Goal: Obtain resource: Obtain resource

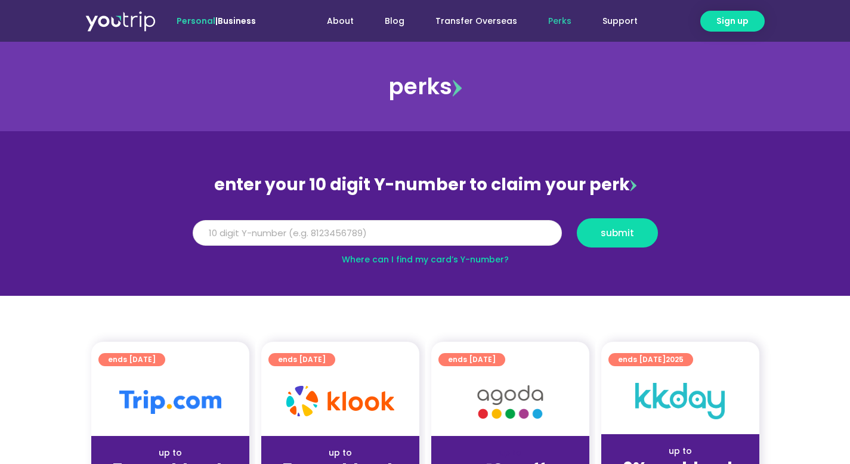
click at [256, 230] on input "Y Number" at bounding box center [377, 233] width 369 height 26
click at [577, 218] on button "submit" at bounding box center [617, 232] width 81 height 29
click at [609, 244] on button "submit" at bounding box center [617, 232] width 81 height 29
click at [506, 231] on input "80000000" at bounding box center [377, 233] width 369 height 26
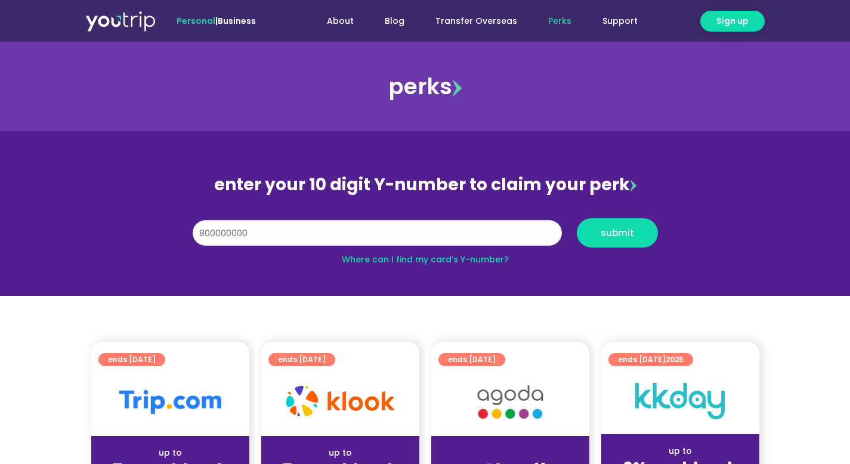
click at [577, 218] on button "submit" at bounding box center [617, 232] width 81 height 29
type input "8000000000"
click at [577, 218] on button "submit" at bounding box center [617, 232] width 81 height 29
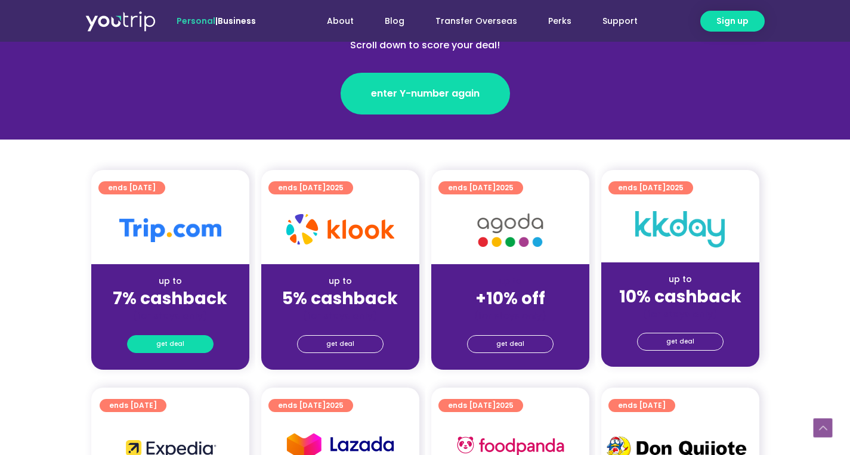
click at [190, 335] on link "get deal" at bounding box center [170, 344] width 86 height 18
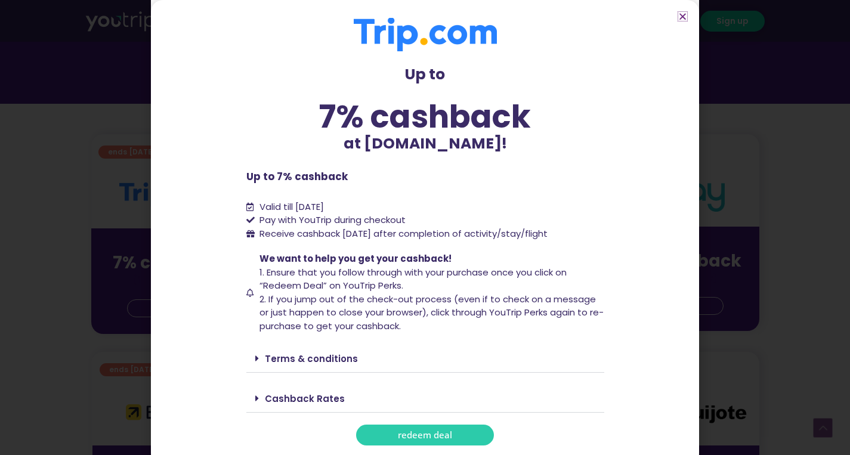
scroll to position [248, 0]
click at [303, 363] on link "Terms & conditions" at bounding box center [311, 359] width 93 height 13
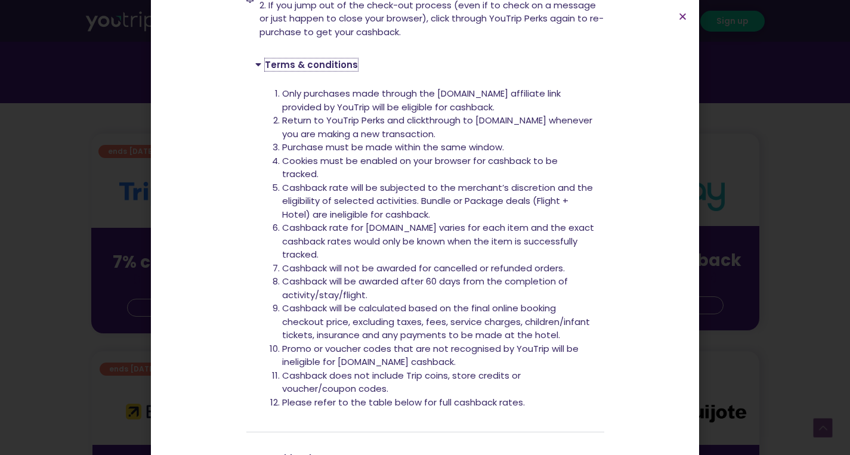
scroll to position [295, 0]
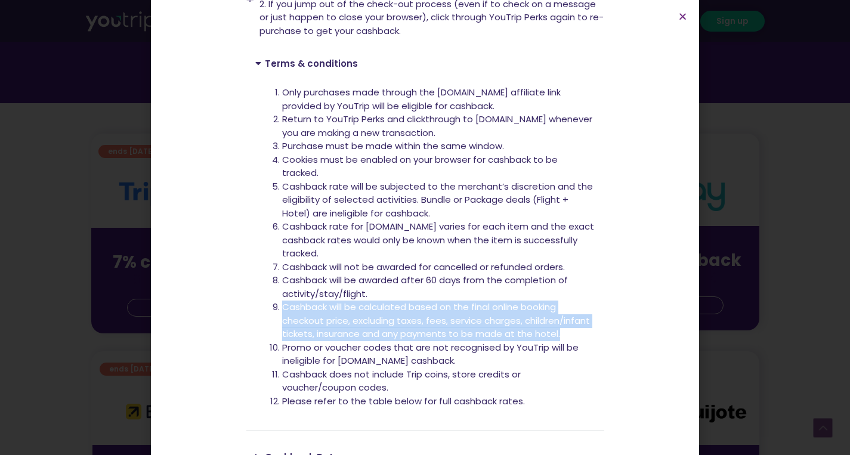
drag, startPoint x: 273, startPoint y: 308, endPoint x: 571, endPoint y: 335, distance: 298.9
click at [571, 335] on li "Cashback will be calculated based on the final online booking checkout price, e…" at bounding box center [438, 321] width 313 height 41
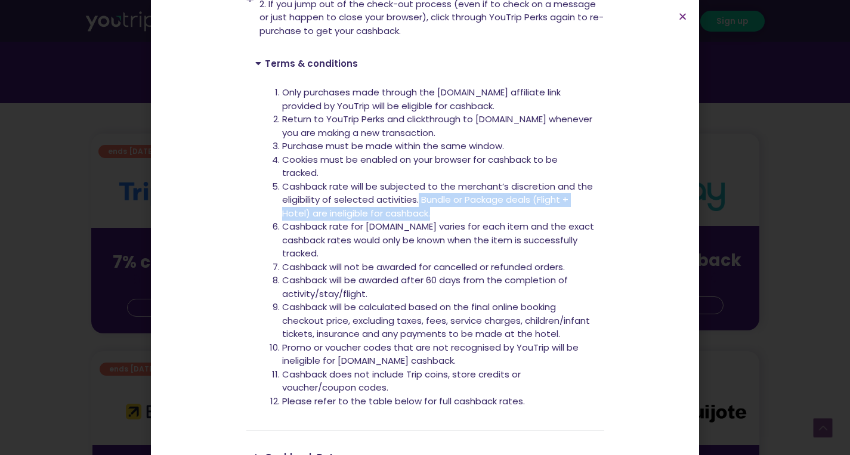
drag, startPoint x: 441, startPoint y: 207, endPoint x: 412, endPoint y: 196, distance: 31.7
click at [412, 196] on li "Cashback rate will be subjected to the merchant’s discretion and the eligibilit…" at bounding box center [438, 200] width 313 height 41
